Goal: Information Seeking & Learning: Learn about a topic

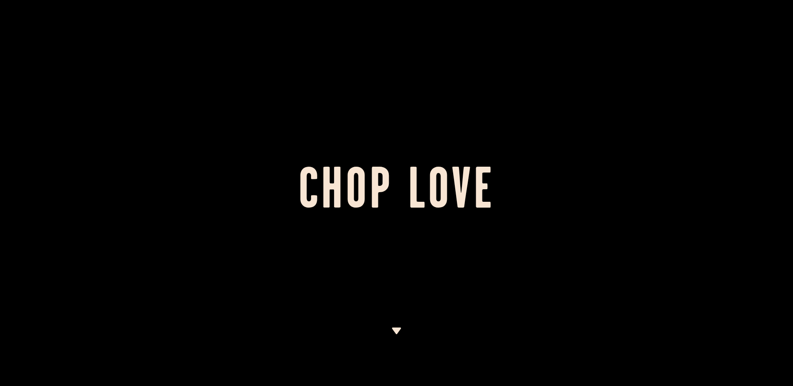
click at [270, 105] on div at bounding box center [396, 193] width 793 height 386
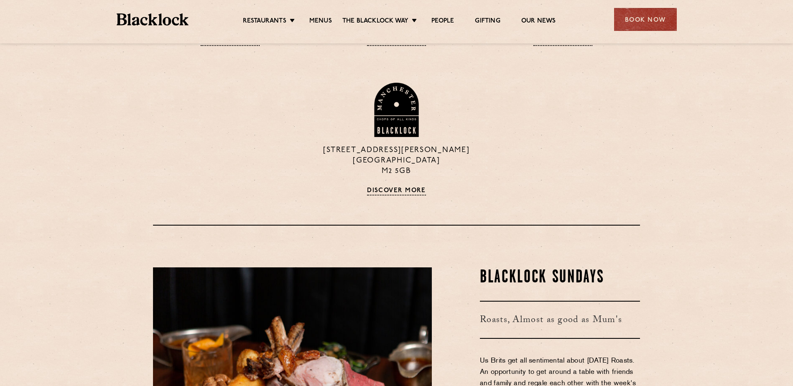
scroll to position [794, 0]
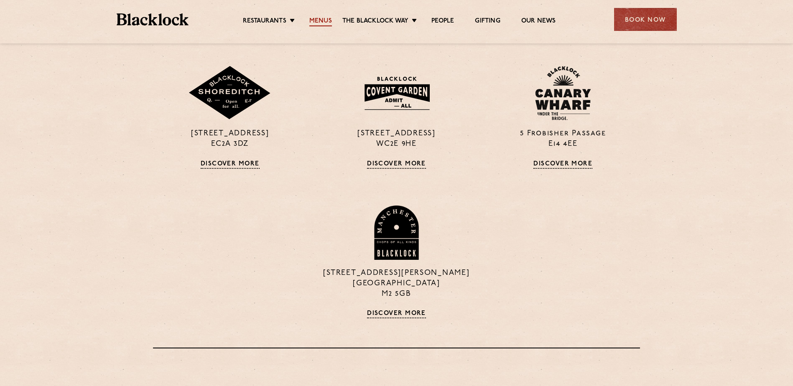
click at [320, 19] on link "Menus" at bounding box center [320, 21] width 23 height 9
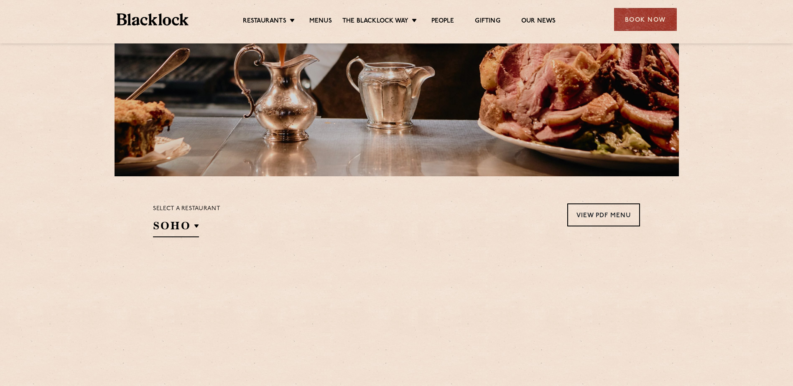
scroll to position [209, 0]
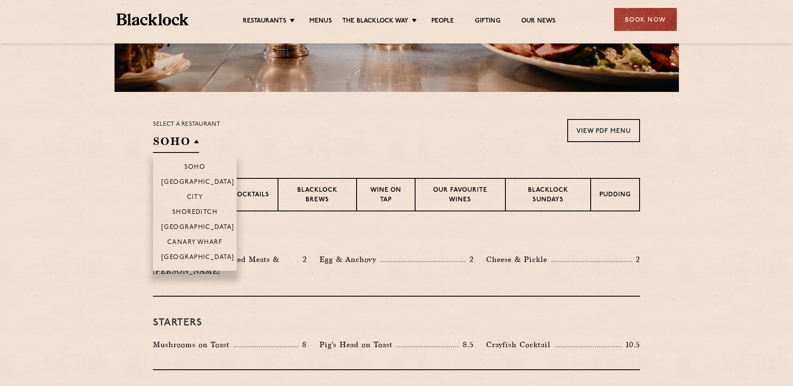
click at [181, 142] on h2 "SOHO" at bounding box center [176, 143] width 46 height 19
click at [203, 212] on p "Shoreditch" at bounding box center [195, 213] width 46 height 8
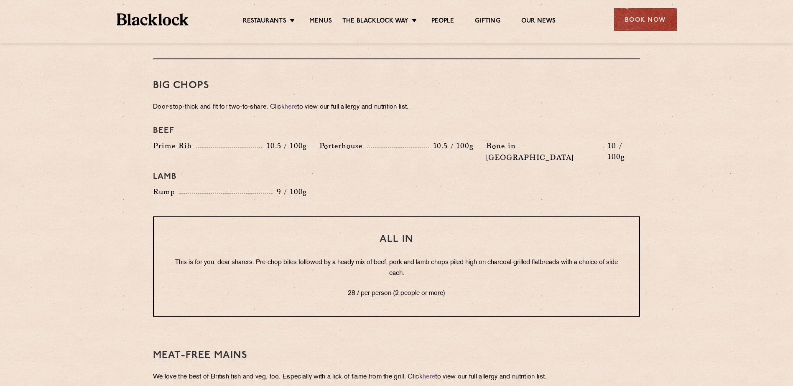
scroll to position [961, 0]
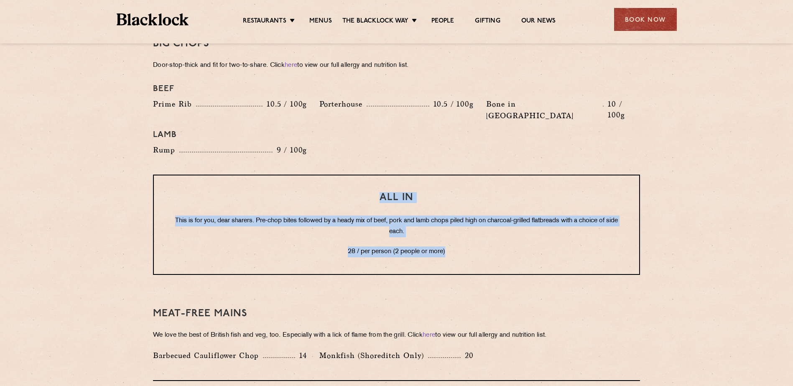
drag, startPoint x: 438, startPoint y: 228, endPoint x: 356, endPoint y: 170, distance: 100.9
click at [356, 175] on div "All In This is for you, dear sharers. Pre-chop bites followed by a heady mix of…" at bounding box center [396, 225] width 487 height 100
click at [356, 192] on h3 "All In" at bounding box center [397, 197] width 452 height 11
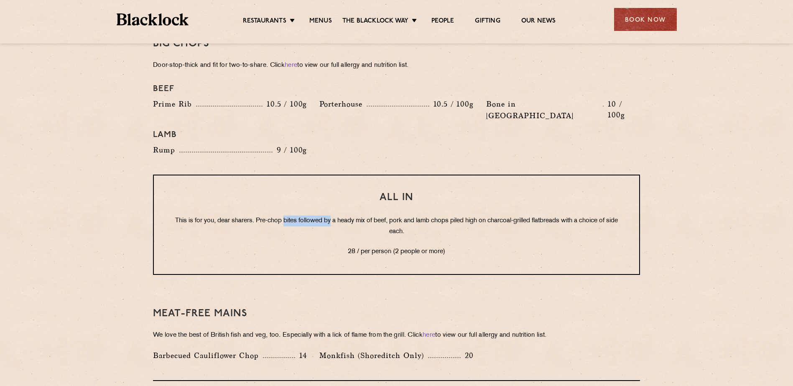
drag, startPoint x: 288, startPoint y: 195, endPoint x: 335, endPoint y: 192, distance: 46.9
click at [335, 216] on p "This is for you, dear sharers. Pre-chop bites followed by a heady mix of beef, …" at bounding box center [397, 227] width 452 height 22
drag, startPoint x: 335, startPoint y: 192, endPoint x: 318, endPoint y: 195, distance: 17.4
click at [335, 216] on p "This is for you, dear sharers. Pre-chop bites followed by a heady mix of beef, …" at bounding box center [397, 227] width 452 height 22
drag, startPoint x: 261, startPoint y: 196, endPoint x: 322, endPoint y: 196, distance: 61.0
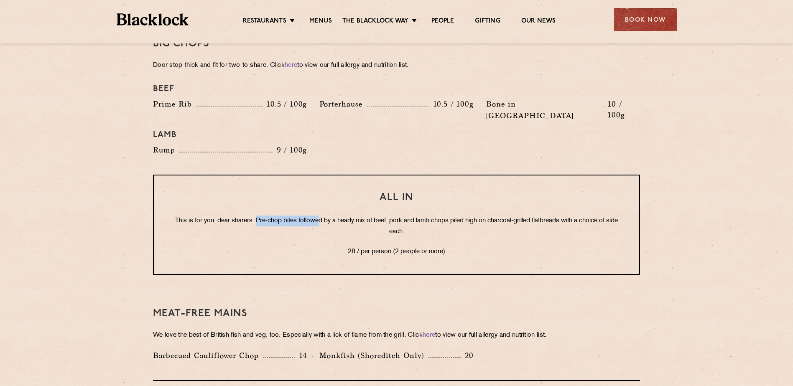
click at [322, 216] on p "This is for you, dear sharers. Pre-chop bites followed by a heady mix of beef, …" at bounding box center [397, 227] width 452 height 22
drag, startPoint x: 322, startPoint y: 196, endPoint x: 392, endPoint y: 197, distance: 70.2
click at [392, 216] on p "This is for you, dear sharers. Pre-chop bites followed by a heady mix of beef, …" at bounding box center [397, 227] width 452 height 22
drag, startPoint x: 392, startPoint y: 197, endPoint x: 410, endPoint y: 195, distance: 17.2
click at [410, 216] on p "This is for you, dear sharers. Pre-chop bites followed by a heady mix of beef, …" at bounding box center [397, 227] width 452 height 22
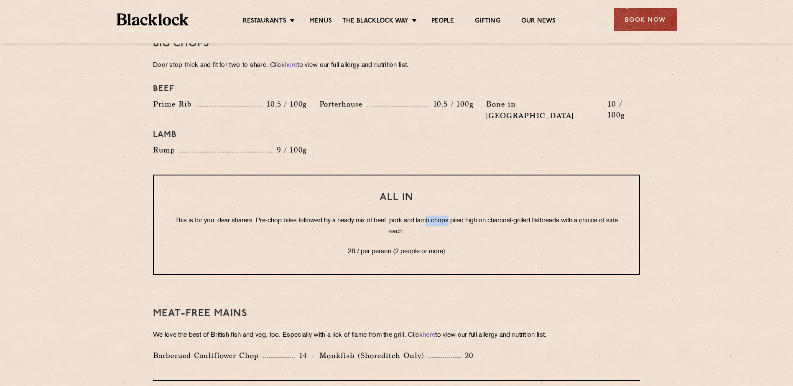
drag, startPoint x: 410, startPoint y: 195, endPoint x: 457, endPoint y: 197, distance: 47.3
click at [457, 216] on p "This is for you, dear sharers. Pre-chop bites followed by a heady mix of beef, …" at bounding box center [397, 227] width 452 height 22
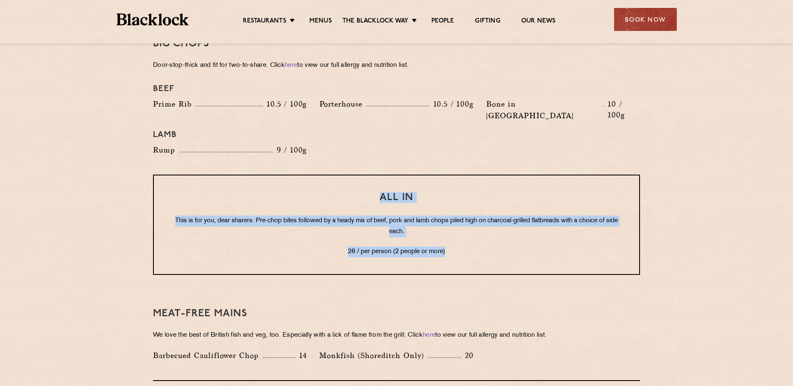
drag, startPoint x: 457, startPoint y: 197, endPoint x: 182, endPoint y: 169, distance: 276.0
click at [182, 175] on div "All In This is for you, dear sharers. Pre-chop bites followed by a heady mix of…" at bounding box center [396, 225] width 487 height 100
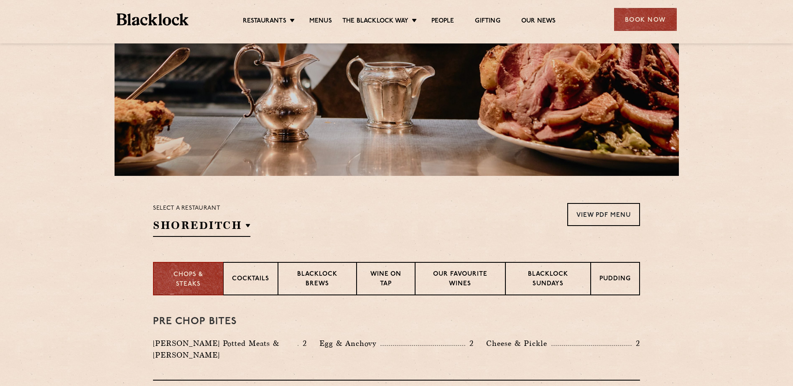
scroll to position [0, 0]
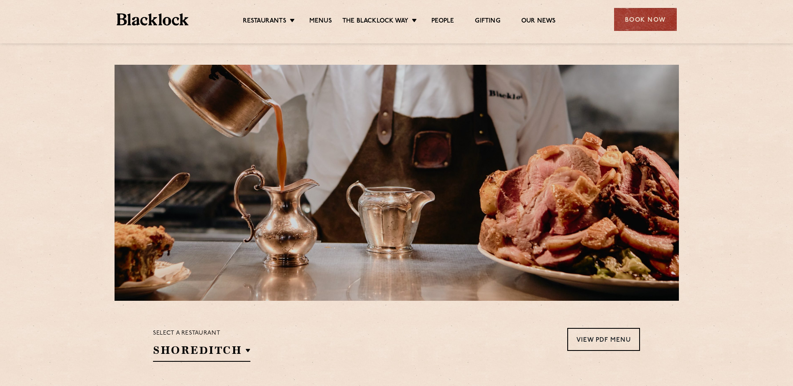
click at [172, 16] on img at bounding box center [153, 19] width 72 height 12
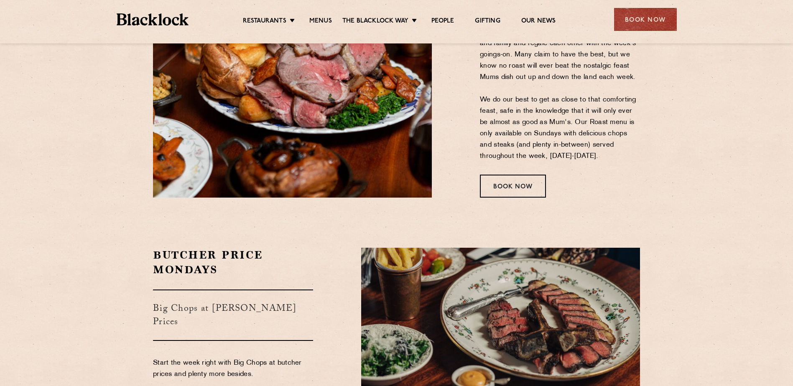
scroll to position [1379, 0]
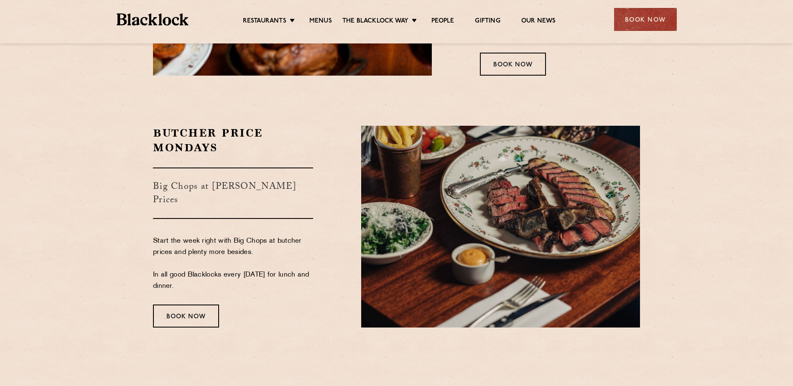
drag, startPoint x: 176, startPoint y: 274, endPoint x: 145, endPoint y: 222, distance: 60.5
click at [145, 222] on div "Butcher Price Mondays Big Chops at [PERSON_NAME] Prices Start the week right wi…" at bounding box center [397, 227] width 508 height 202
drag, startPoint x: 145, startPoint y: 222, endPoint x: 250, endPoint y: 260, distance: 111.2
click at [250, 260] on p "Start the week right with Big Chops at butcher prices and plenty more besides. …" at bounding box center [233, 264] width 160 height 56
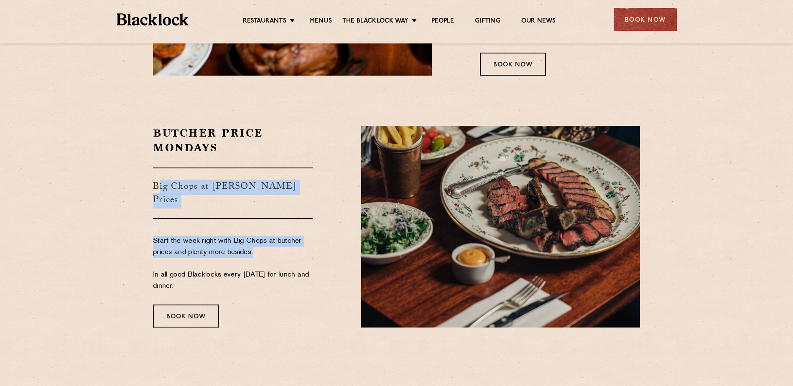
drag, startPoint x: 258, startPoint y: 242, endPoint x: 158, endPoint y: 174, distance: 120.3
click at [158, 174] on div "Butcher Price Mondays Big Chops at [PERSON_NAME] Prices Start the week right wi…" at bounding box center [251, 227] width 208 height 202
drag, startPoint x: 158, startPoint y: 174, endPoint x: 268, endPoint y: 233, distance: 124.5
click at [268, 236] on p "Start the week right with Big Chops at butcher prices and plenty more besides. …" at bounding box center [233, 264] width 160 height 56
